Goal: Task Accomplishment & Management: Use online tool/utility

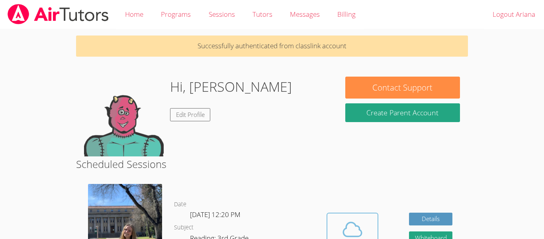
click at [338, 223] on span at bounding box center [352, 229] width 41 height 22
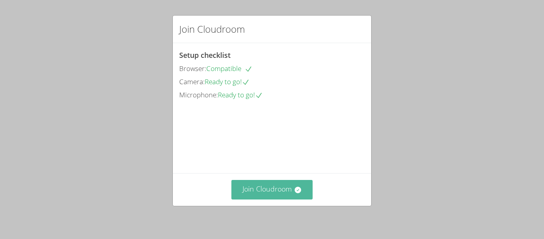
click at [265, 186] on button "Join Cloudroom" at bounding box center [272, 190] width 82 height 20
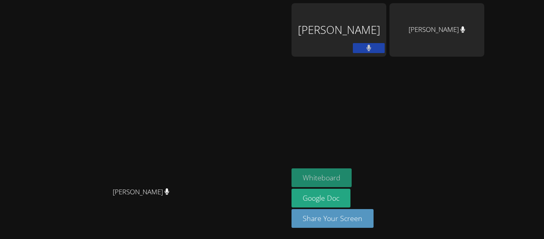
click at [352, 170] on button "Whiteboard" at bounding box center [321, 177] width 60 height 19
